Goal: Information Seeking & Learning: Learn about a topic

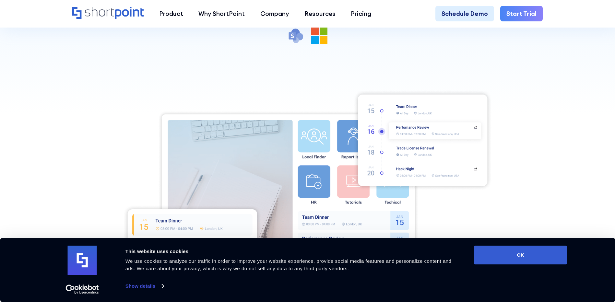
scroll to position [194, 0]
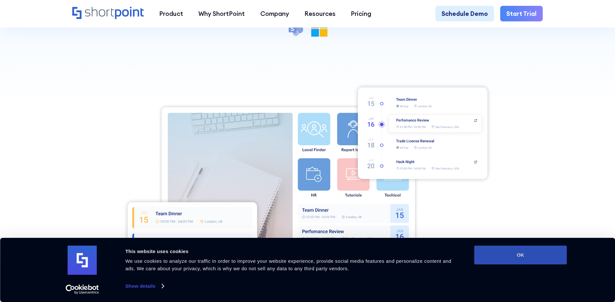
click at [536, 262] on button "OK" at bounding box center [520, 255] width 93 height 19
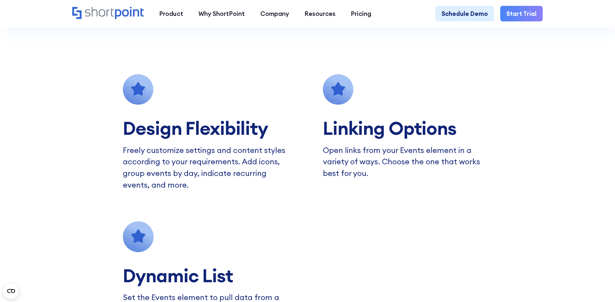
scroll to position [389, 0]
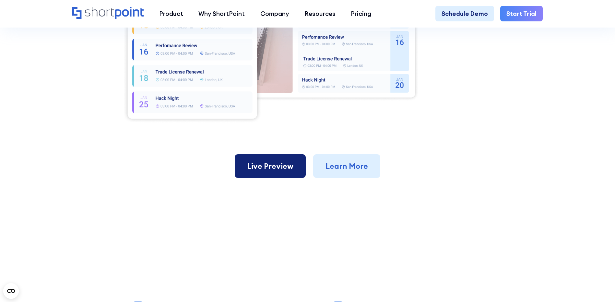
click at [288, 167] on link "Live Preview" at bounding box center [270, 166] width 71 height 24
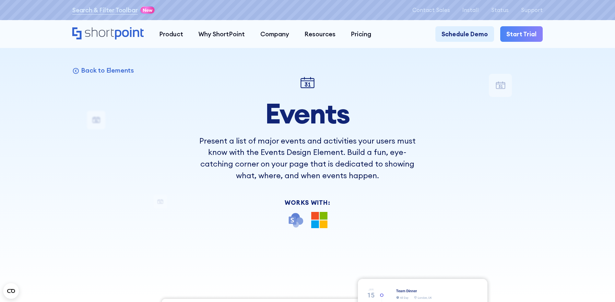
scroll to position [0, 0]
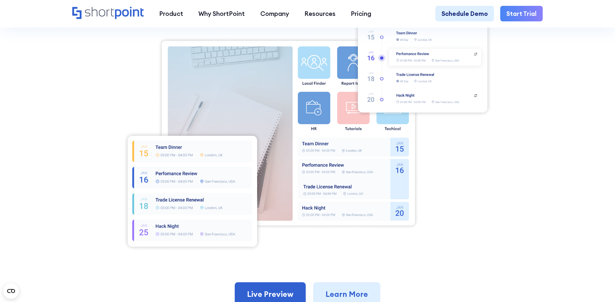
scroll to position [454, 0]
